Goal: Information Seeking & Learning: Learn about a topic

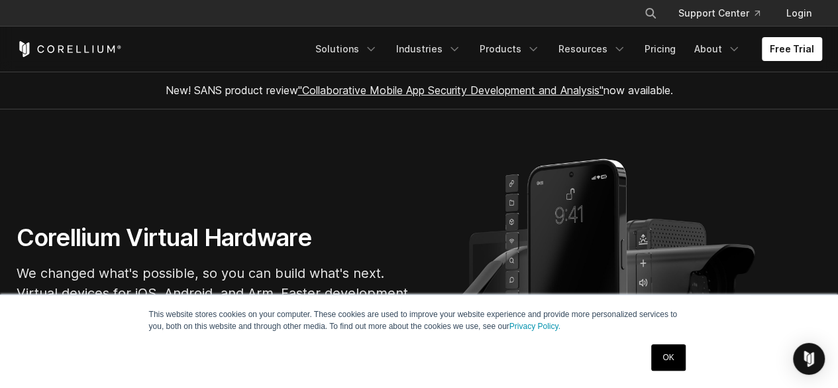
click at [664, 351] on link "OK" at bounding box center [668, 357] width 34 height 27
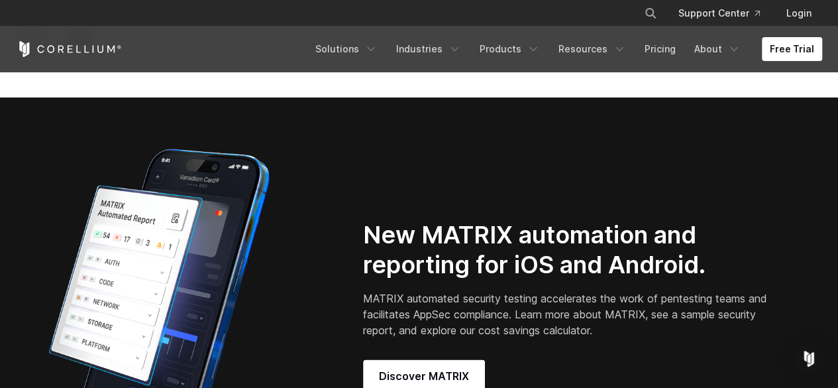
scroll to position [901, 0]
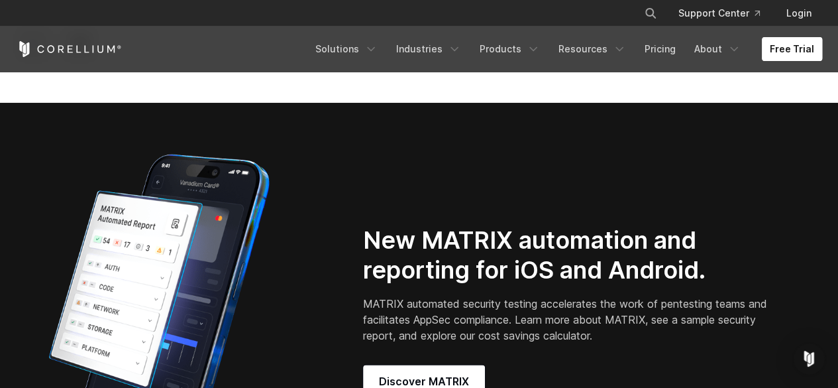
click at [797, 52] on link "Free Trial" at bounding box center [792, 49] width 60 height 24
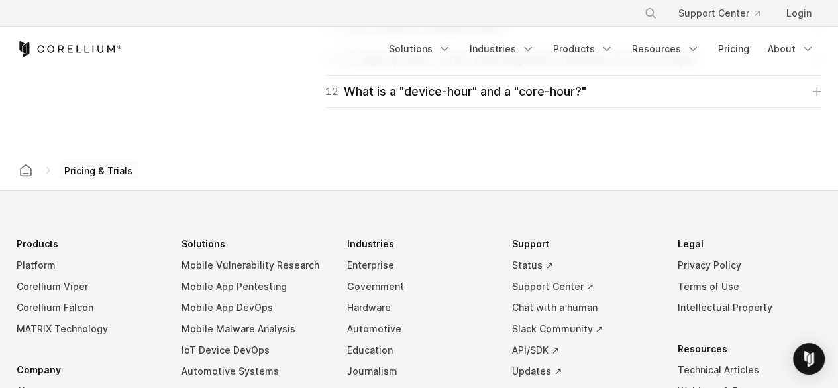
scroll to position [2282, 0]
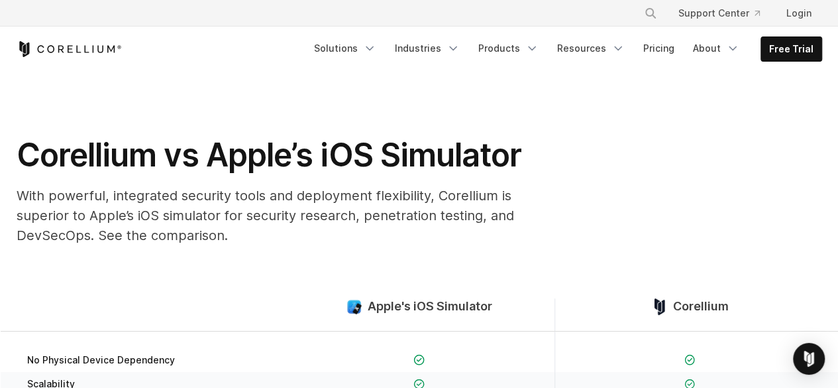
scroll to position [83, 0]
